Goal: Navigation & Orientation: Find specific page/section

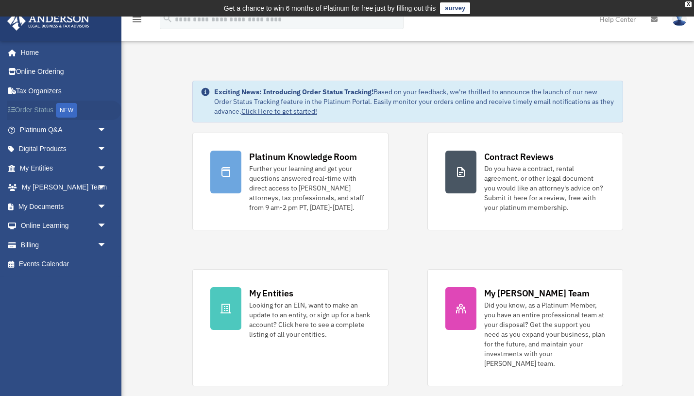
click at [44, 108] on link "Order Status NEW" at bounding box center [64, 111] width 115 height 20
click at [69, 205] on link "My Documents arrow_drop_down" at bounding box center [64, 206] width 115 height 19
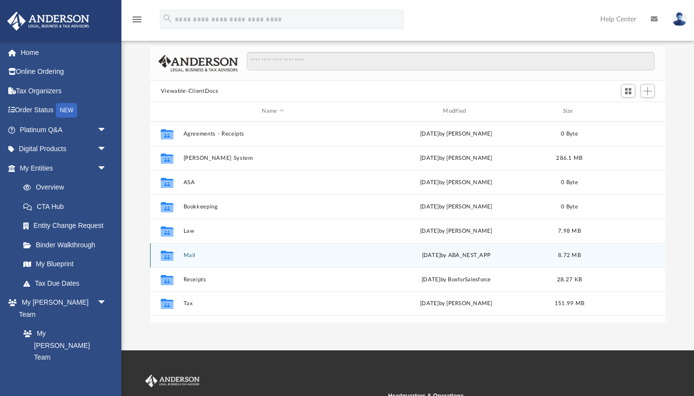
scroll to position [64, 0]
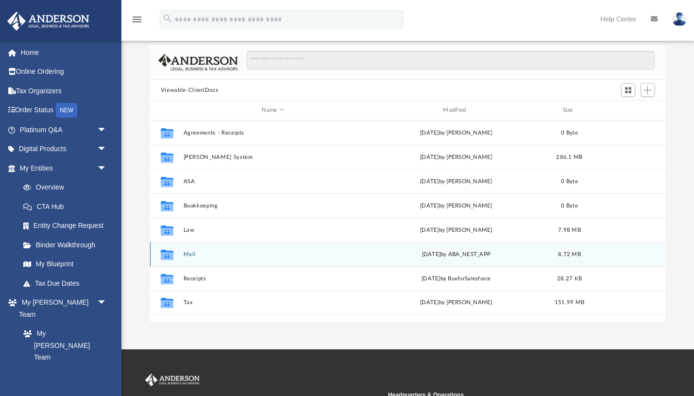
click at [251, 256] on button "Mail" at bounding box center [272, 254] width 179 height 6
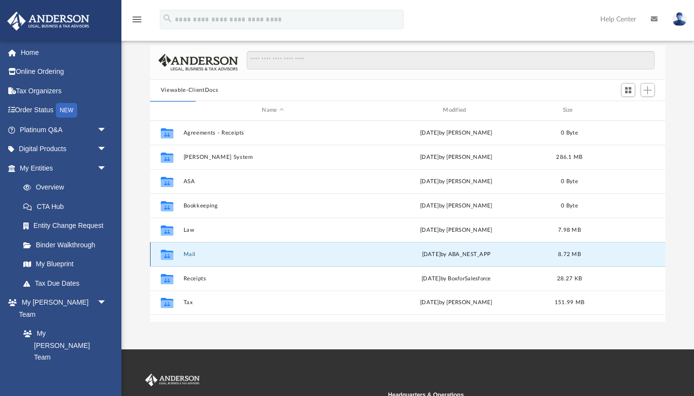
click at [251, 256] on button "Mail" at bounding box center [272, 254] width 179 height 6
click at [186, 254] on button "Mail" at bounding box center [272, 254] width 179 height 6
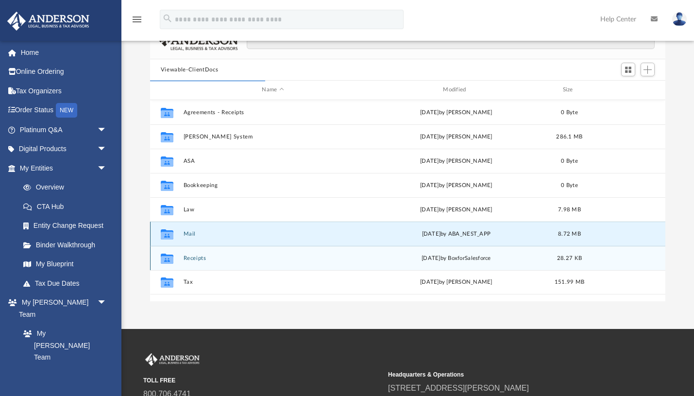
scroll to position [83, 0]
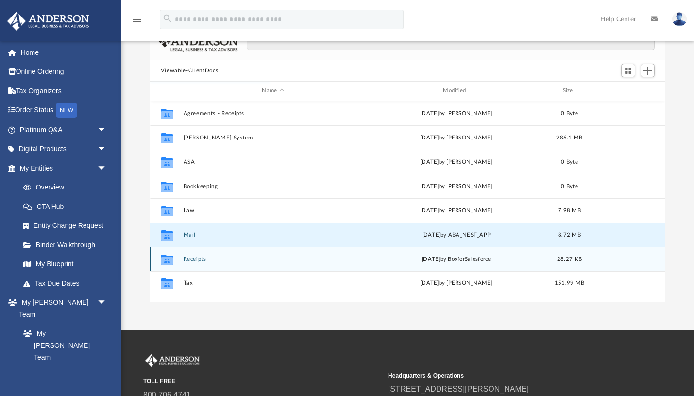
click at [204, 259] on button "Receipts" at bounding box center [272, 259] width 179 height 6
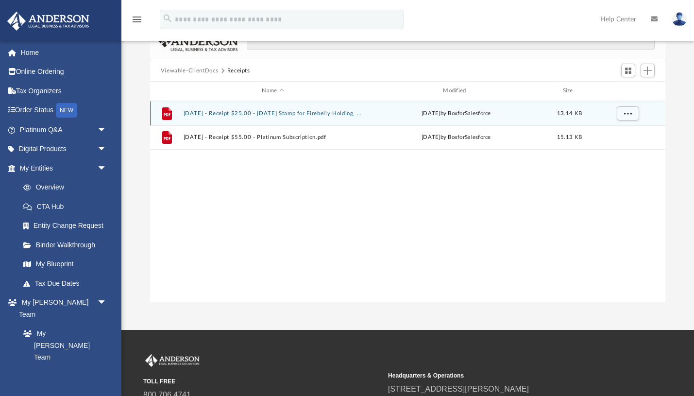
click at [241, 114] on button "2024.6.7 - Receipt $25.00 - 2023.04.14 Stamp for Firebelly Holding, LLC.pdf" at bounding box center [272, 113] width 179 height 6
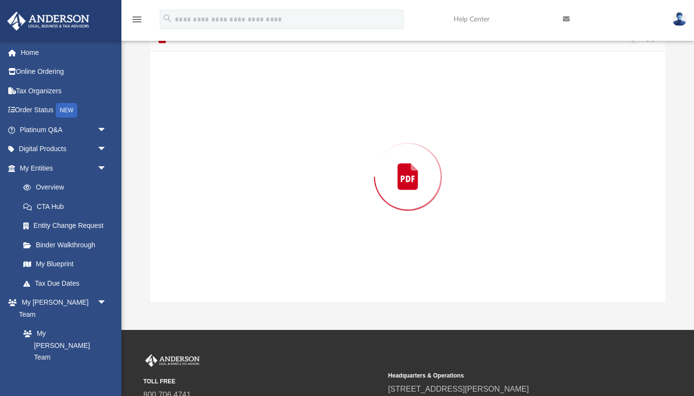
click at [241, 114] on div "Preview" at bounding box center [407, 176] width 515 height 251
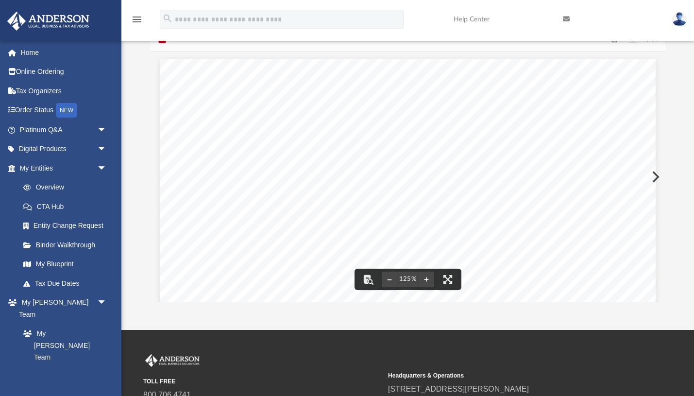
scroll to position [0, 0]
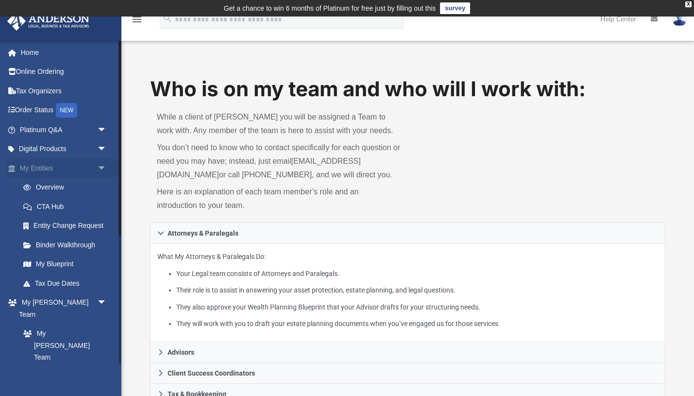
click at [45, 166] on link "My Entities arrow_drop_down" at bounding box center [64, 167] width 115 height 19
click at [42, 150] on link "Digital Products arrow_drop_down" at bounding box center [64, 148] width 115 height 19
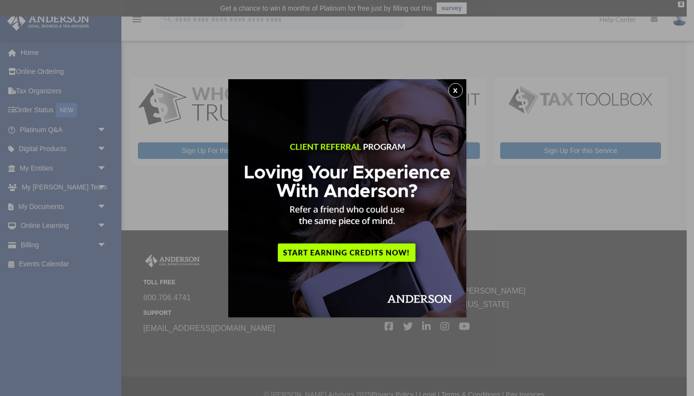
click at [454, 87] on button "x" at bounding box center [455, 90] width 15 height 15
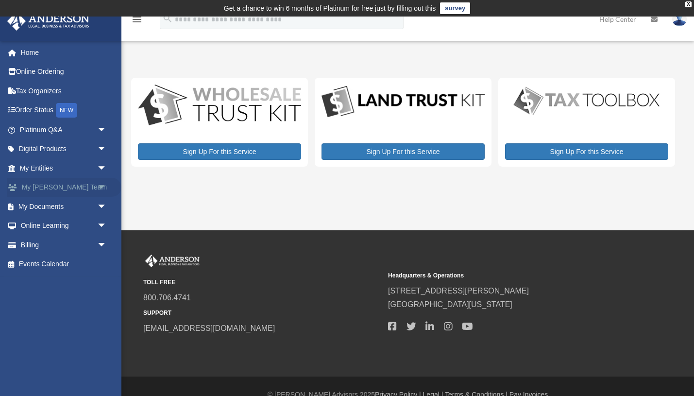
click at [51, 187] on link "My Anderson Team arrow_drop_down" at bounding box center [64, 187] width 115 height 19
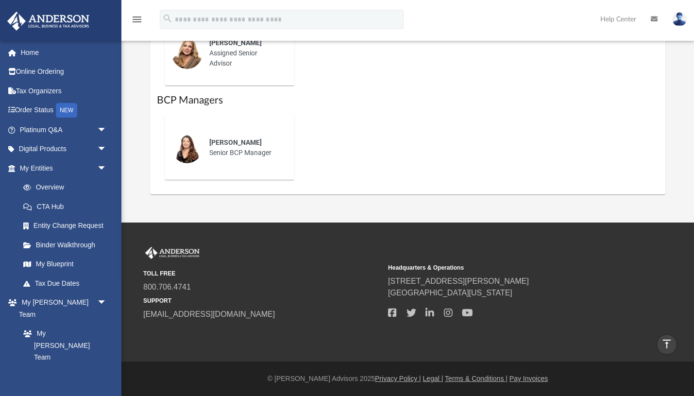
scroll to position [666, 0]
click at [46, 265] on link "My Blueprint" at bounding box center [68, 263] width 108 height 19
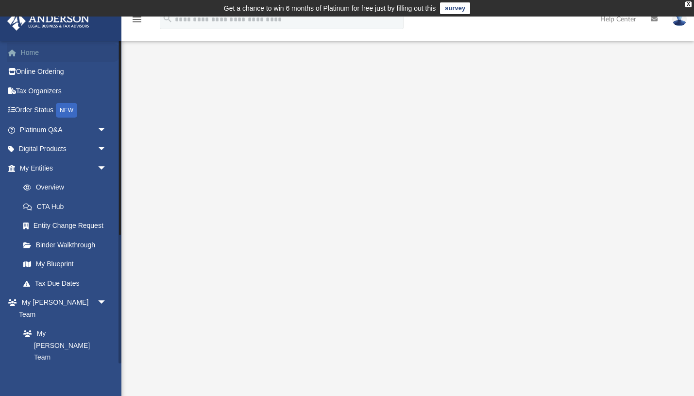
click at [39, 49] on link "Home" at bounding box center [64, 52] width 115 height 19
